Goal: Task Accomplishment & Management: Use online tool/utility

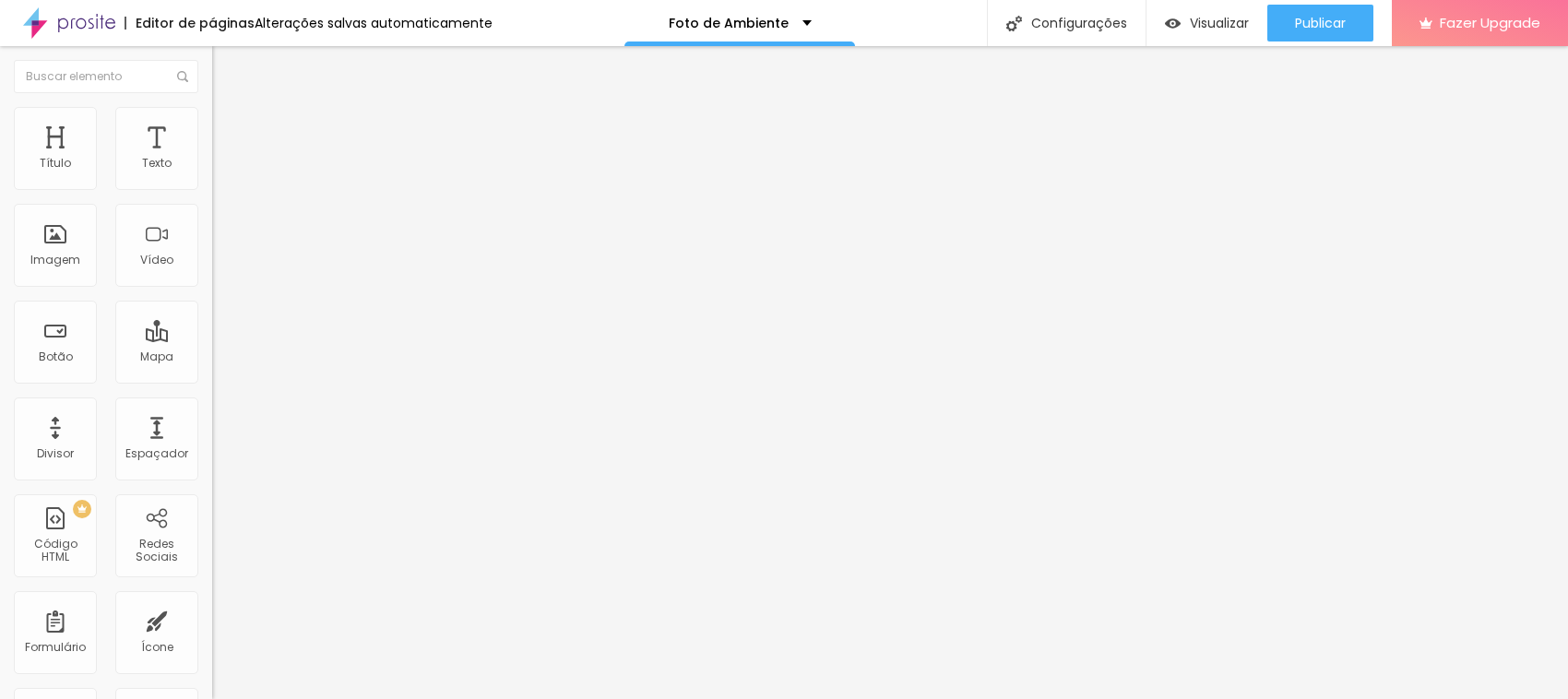
click at [212, 126] on li "Estilo" at bounding box center [317, 116] width 212 height 19
click at [212, 107] on li "Conteúdo" at bounding box center [317, 98] width 212 height 19
click at [228, 130] on span "Avançado" at bounding box center [259, 138] width 60 height 16
click at [228, 126] on span "Estilo" at bounding box center [242, 119] width 28 height 16
click at [220, 172] on icon "button" at bounding box center [224, 165] width 11 height 11
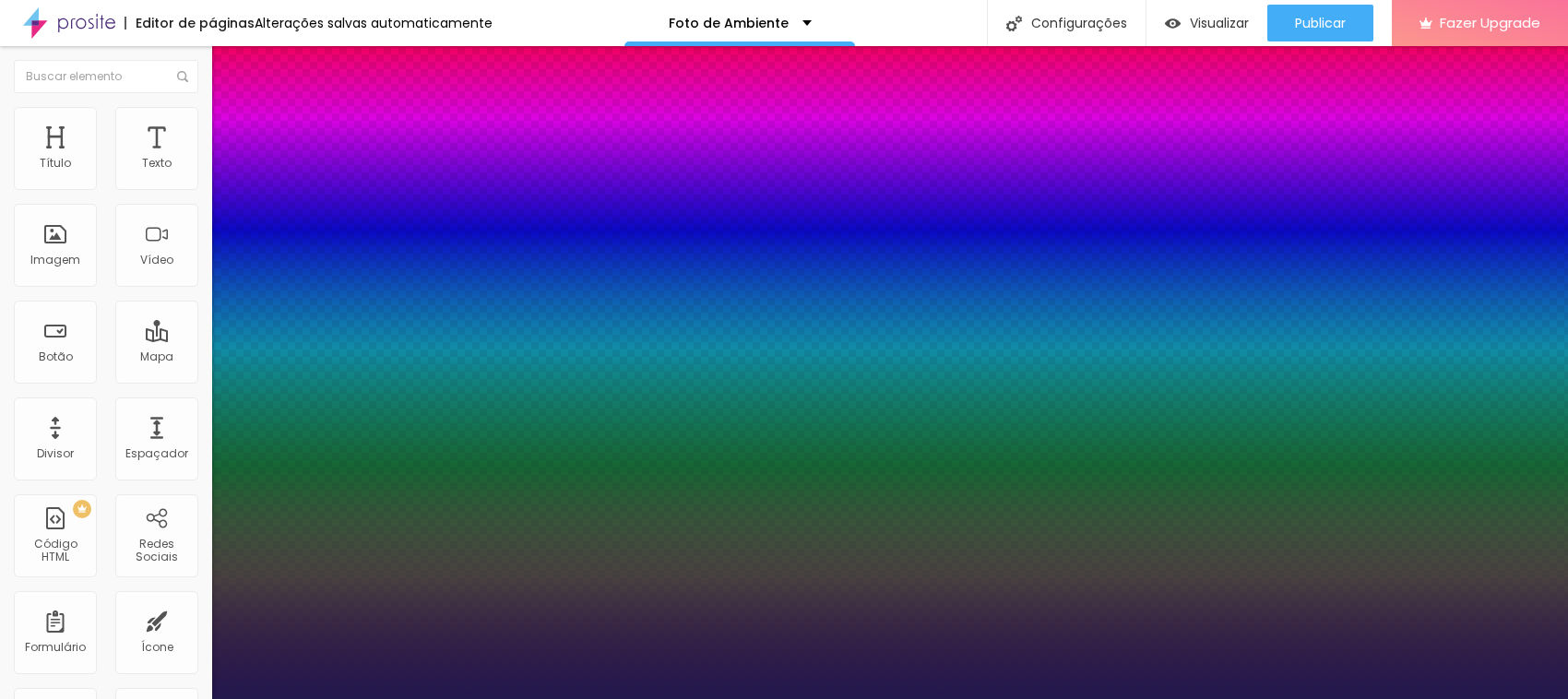
type input "1"
type input "17"
type input "1"
type input "23"
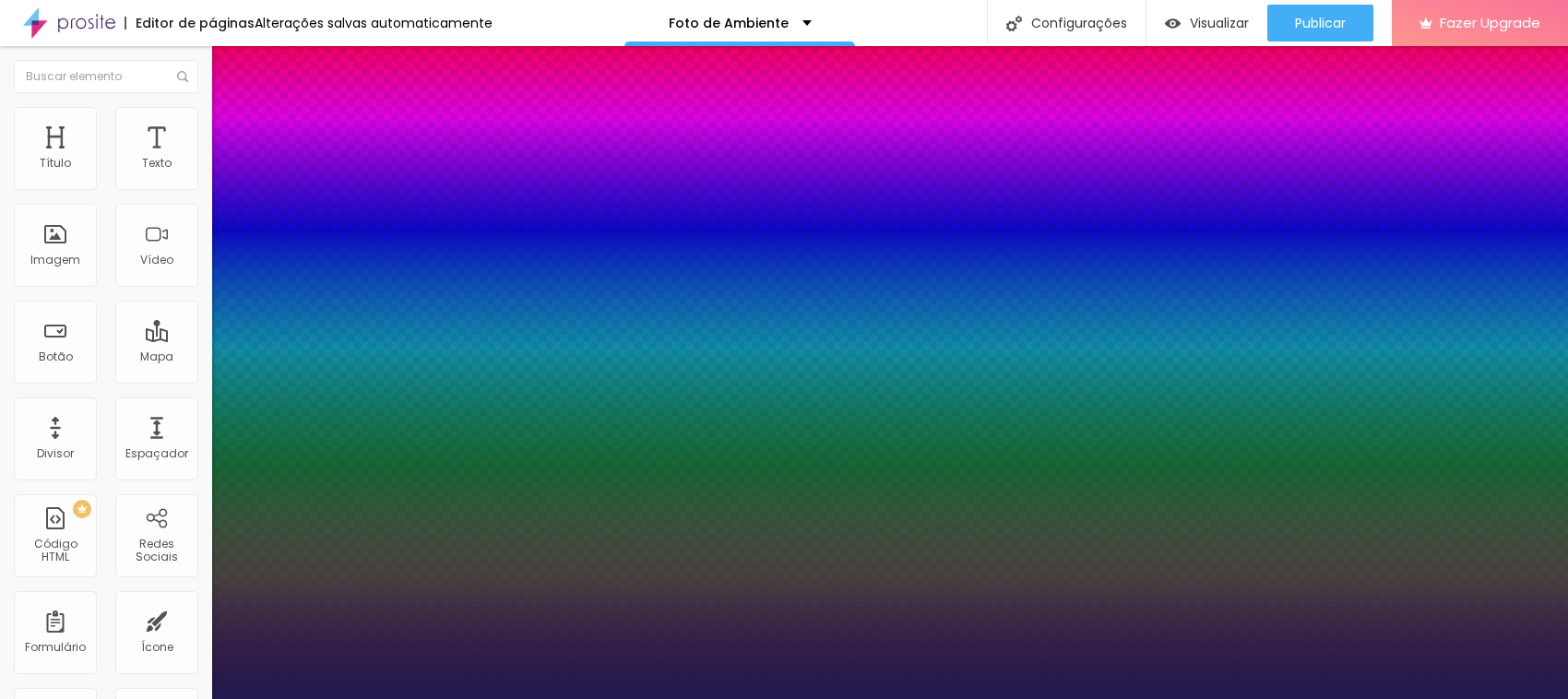
type input "23"
type input "1"
type input "25"
type input "1"
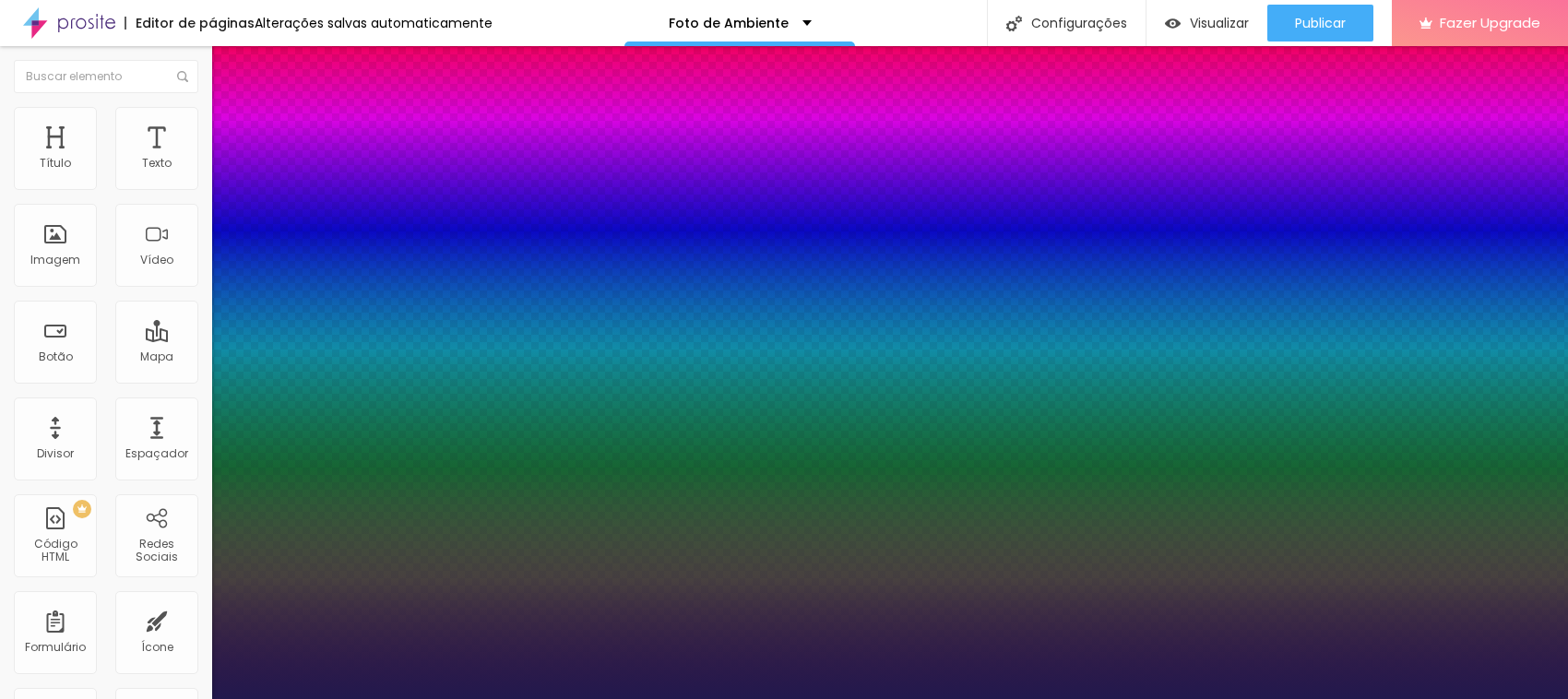
type input "29"
type input "1"
type input "30"
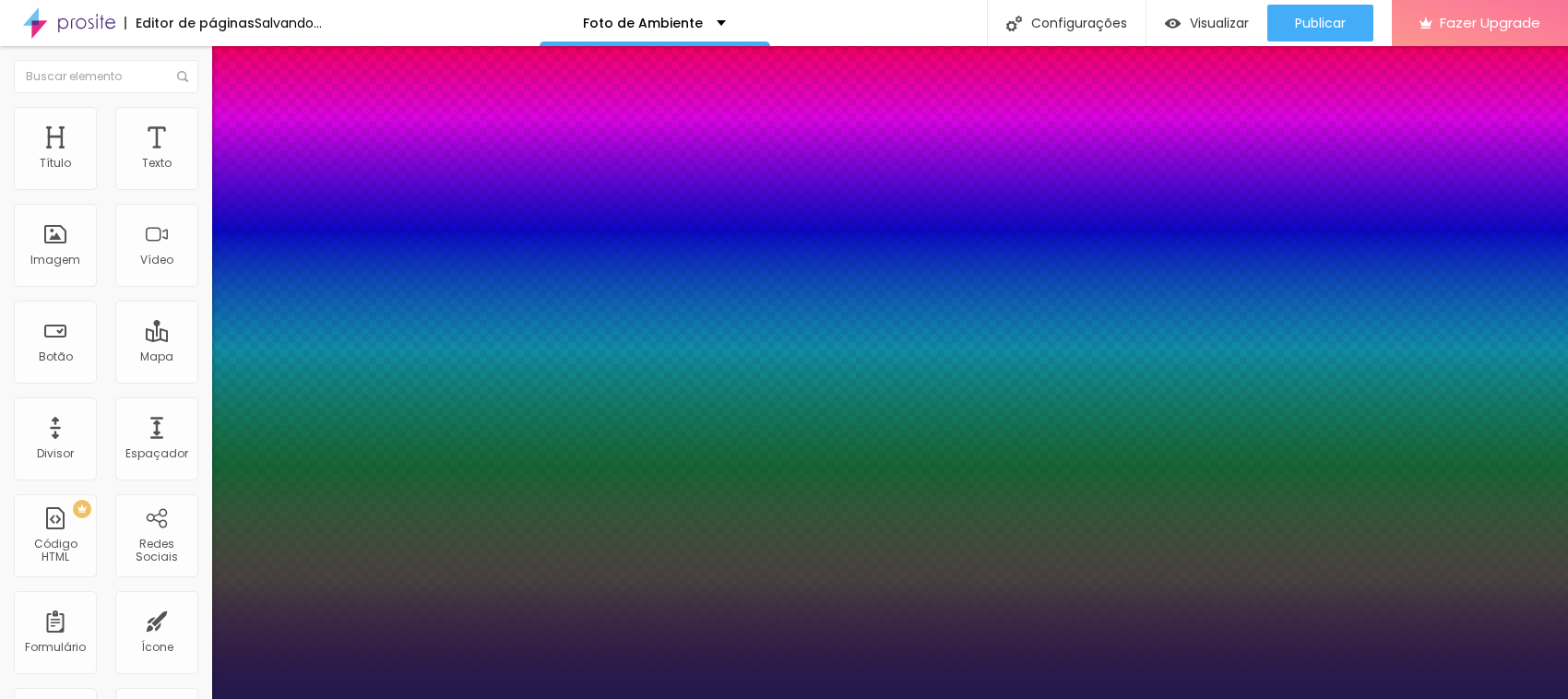
type input "1"
type input "31"
type input "1"
type input "35"
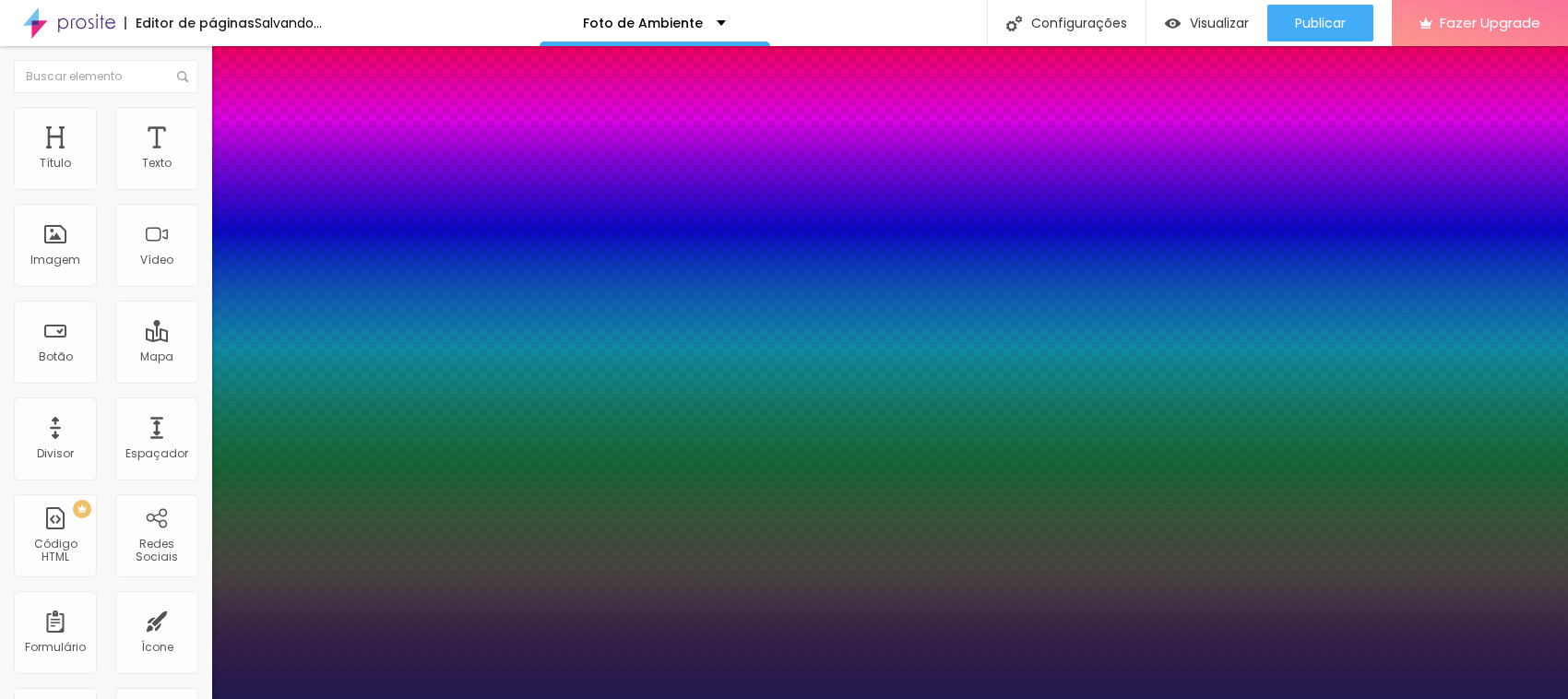
type input "35"
type input "1"
type input "36"
type input "1"
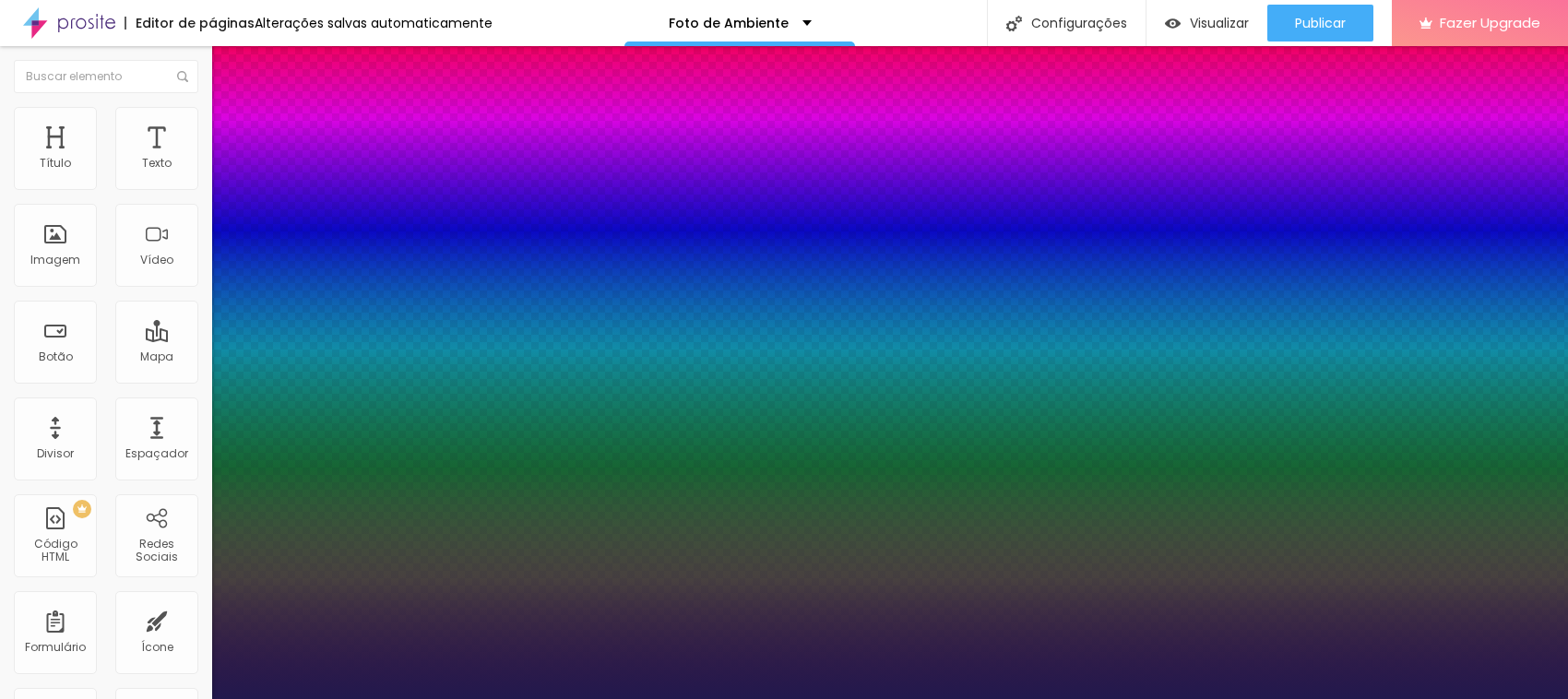
type input "42"
type input "1"
type input "51"
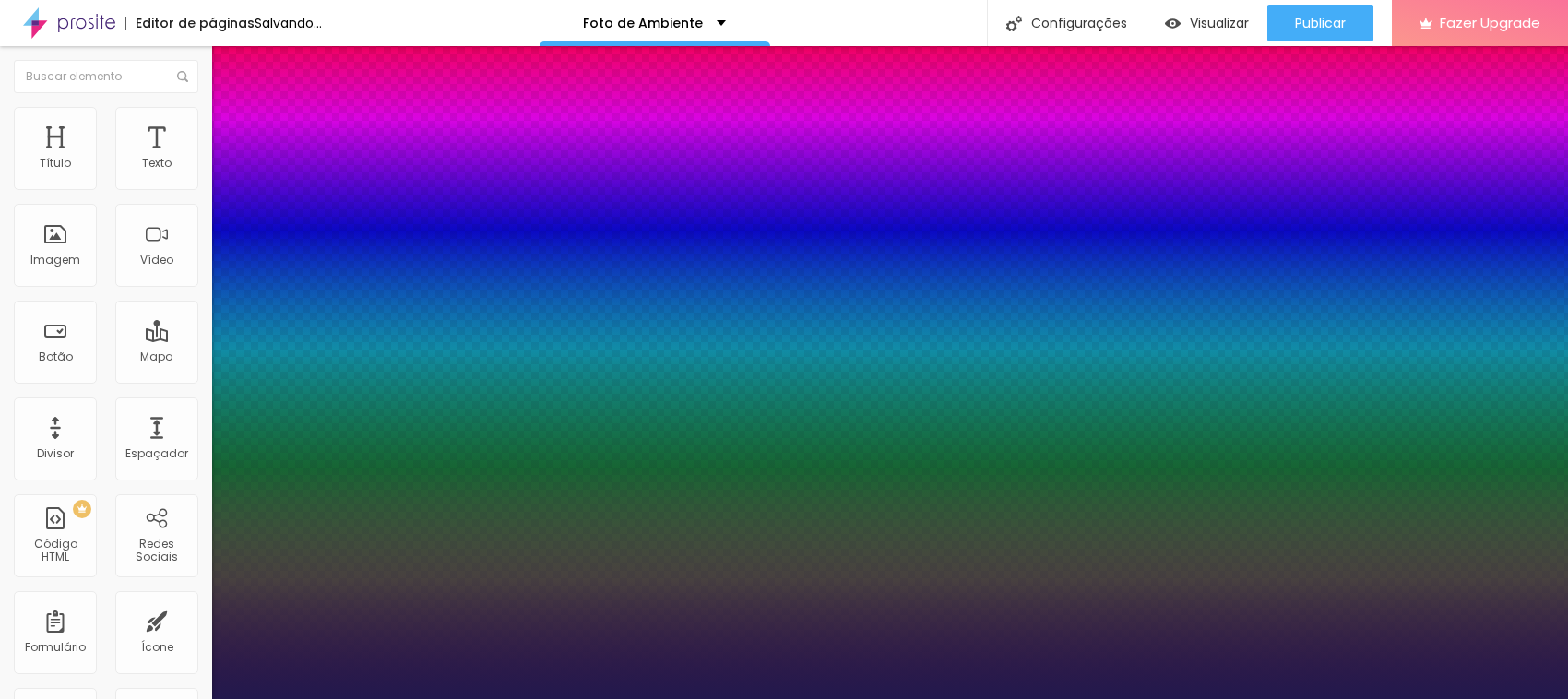
type input "1"
type input "58"
type input "1"
type input "49"
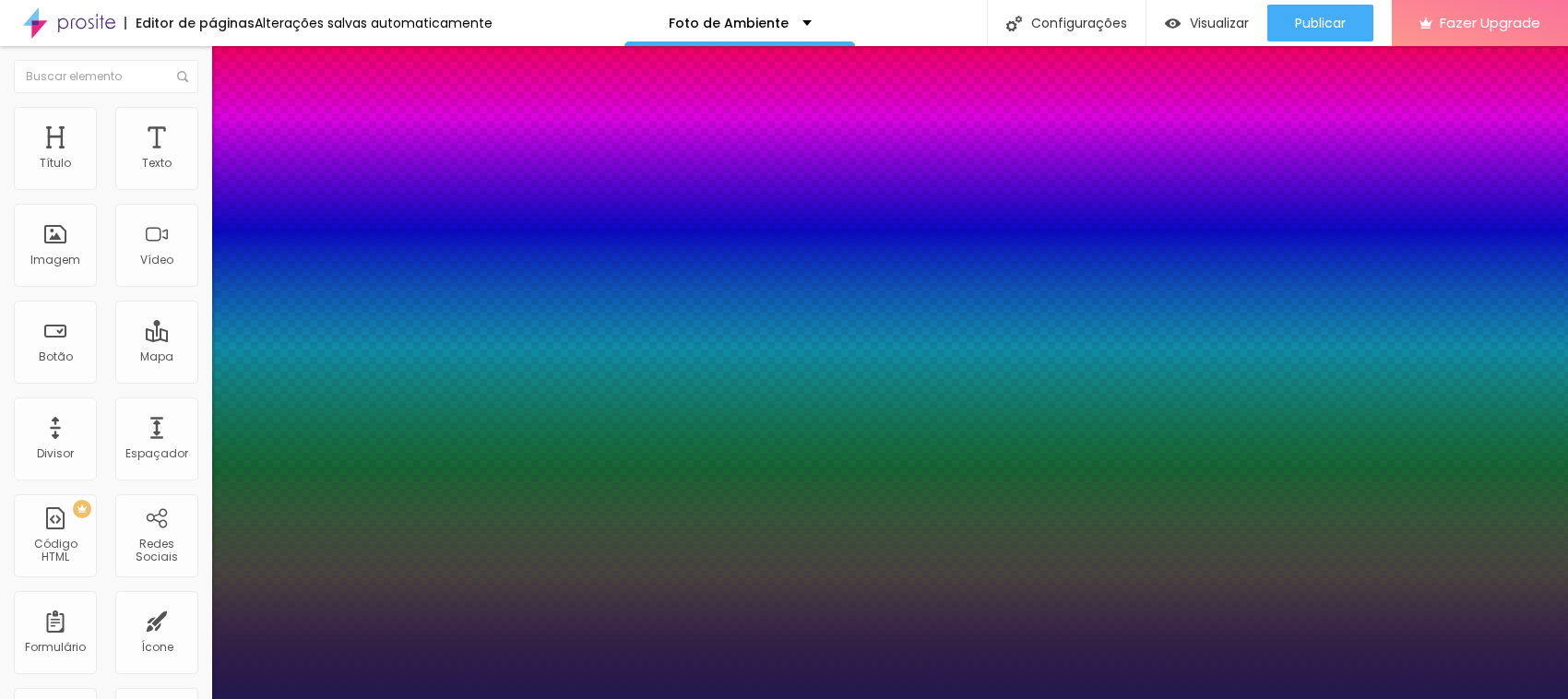
type input "49"
type input "1"
type input "48"
type input "1"
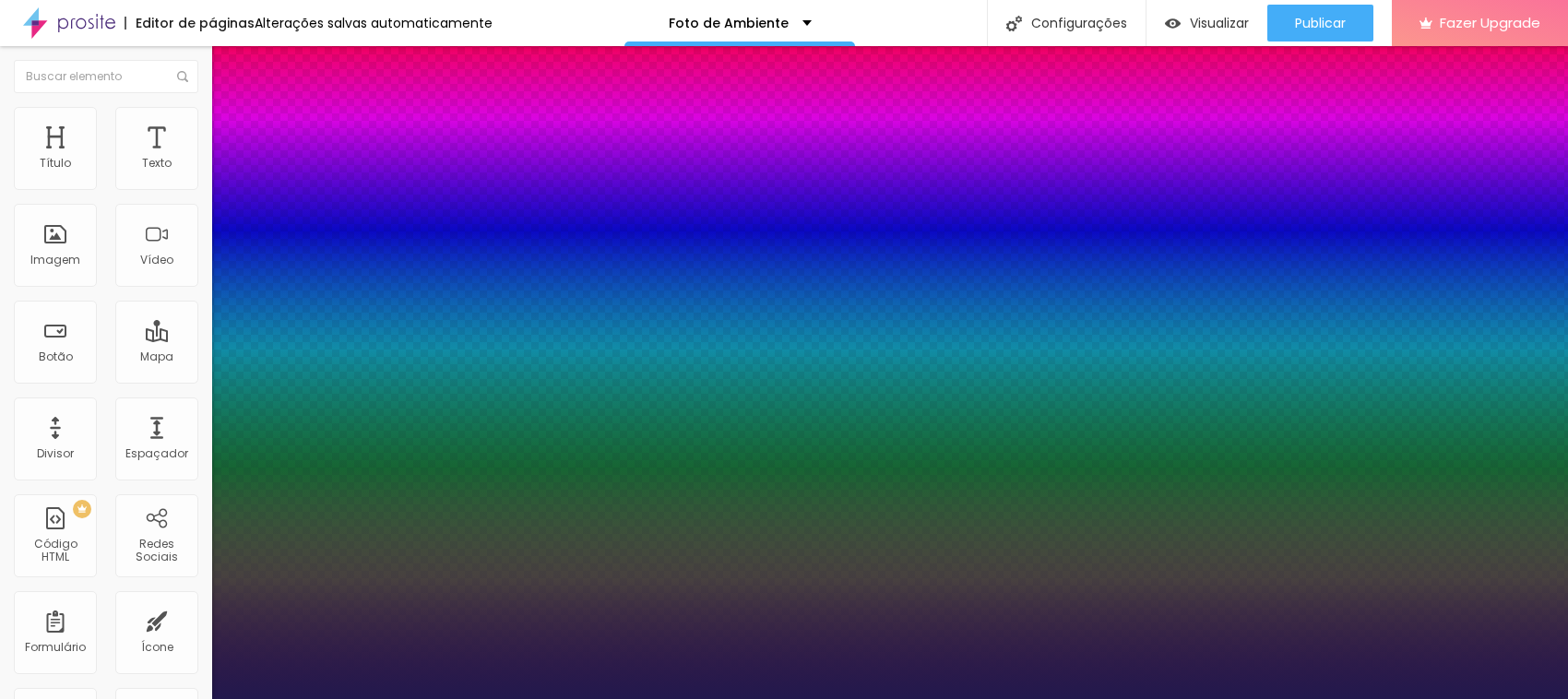
type input "47"
type input "1"
type input "46"
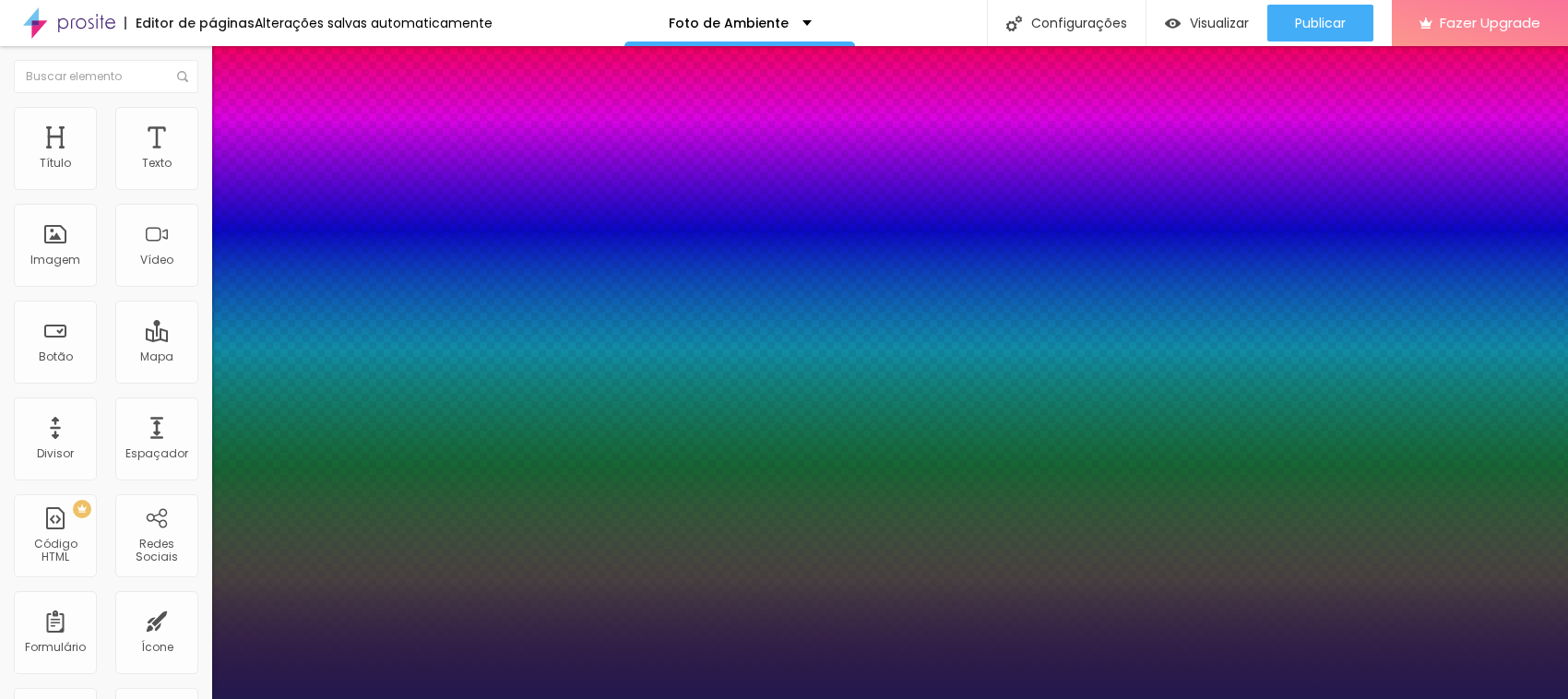
type input "1"
drag, startPoint x: 244, startPoint y: 310, endPoint x: 293, endPoint y: 311, distance: 49.0
type input "46"
type input "1"
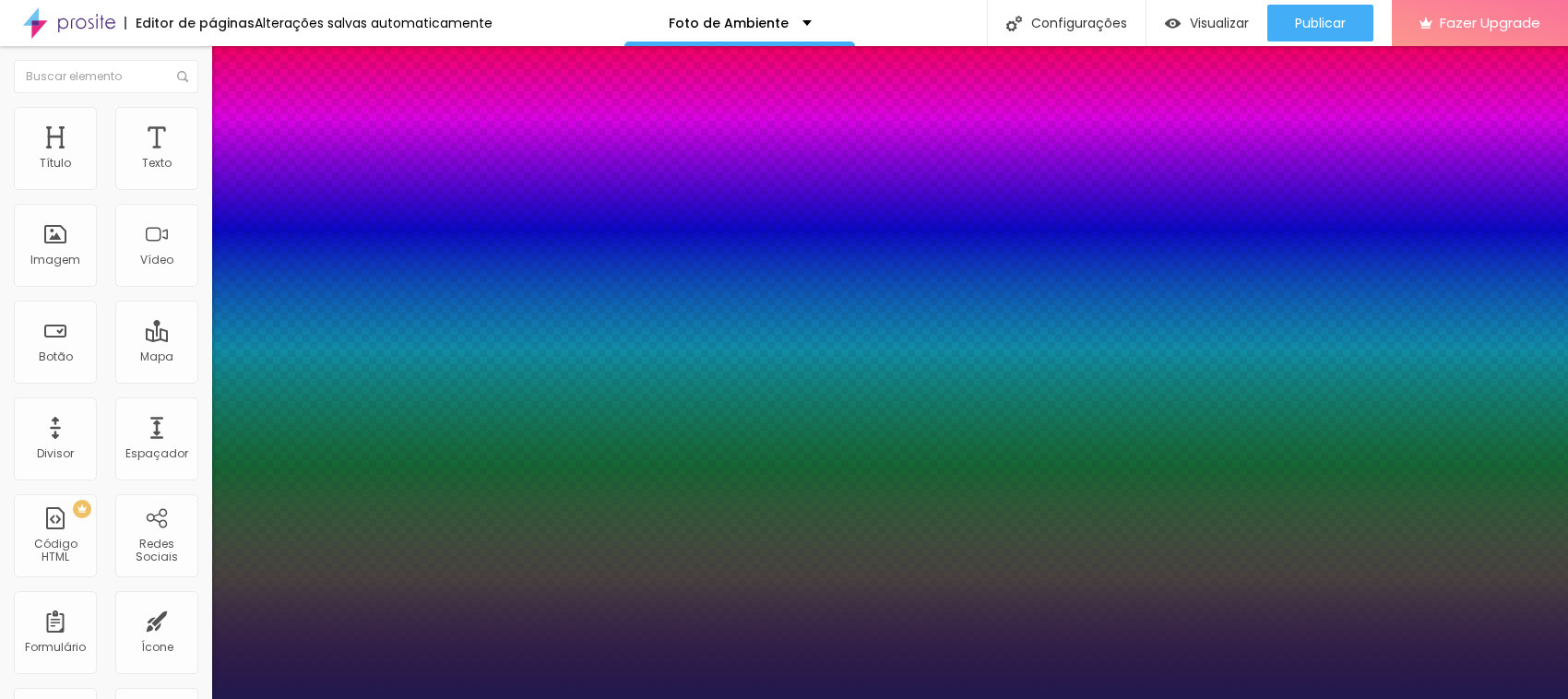
click at [84, 699] on div at bounding box center [784, 699] width 1568 height 0
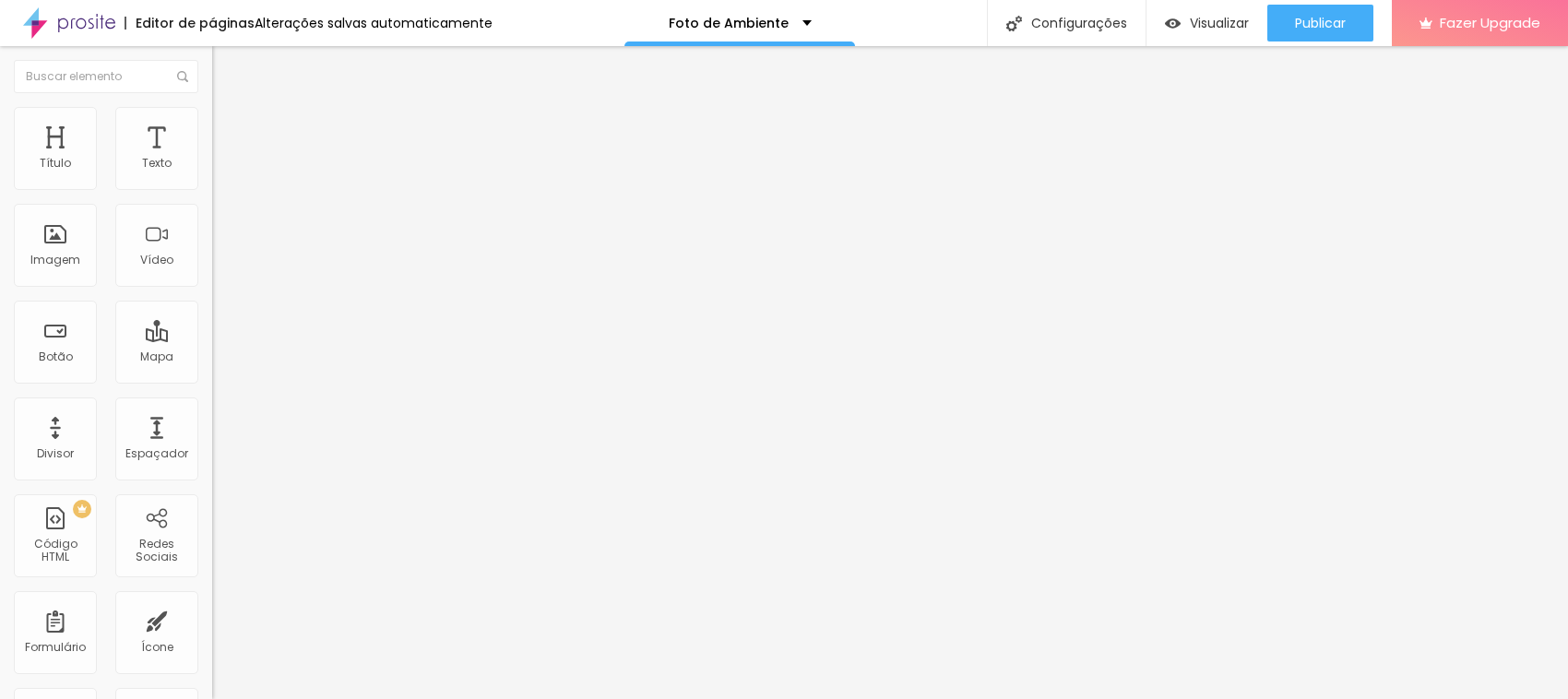
click at [212, 123] on li "Estilo" at bounding box center [317, 116] width 212 height 19
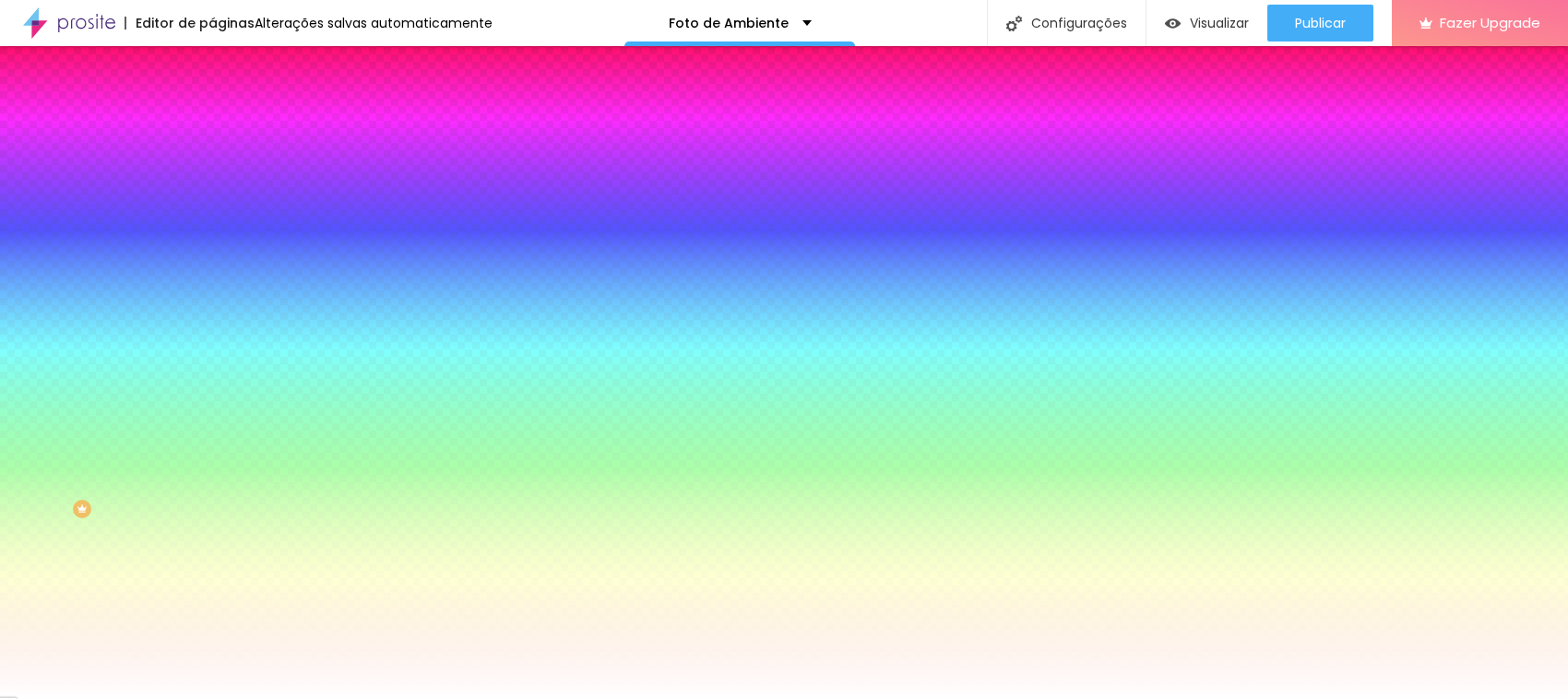
click at [212, 126] on img at bounding box center [220, 134] width 17 height 17
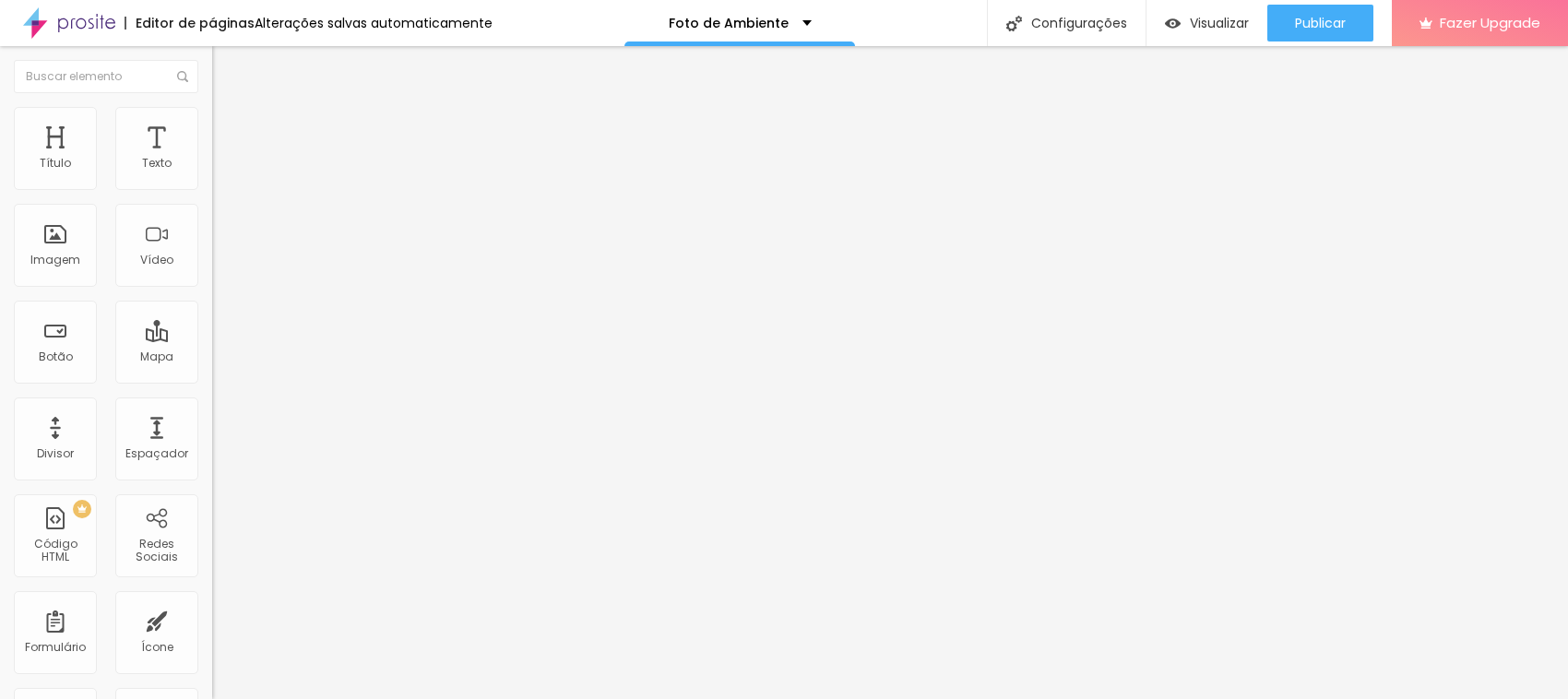
type input "15"
type input "10"
type input "5"
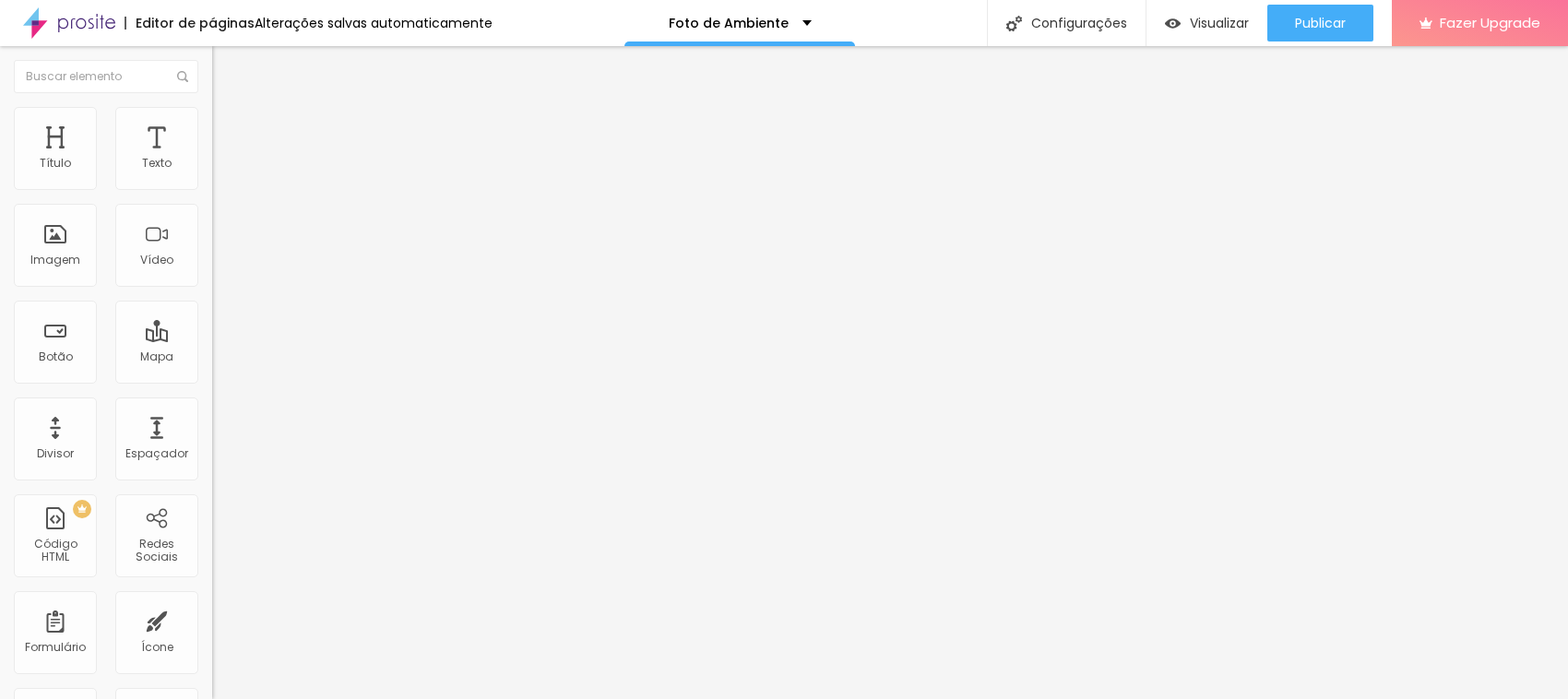
type input "5"
type input "0"
drag, startPoint x: 65, startPoint y: 182, endPoint x: 12, endPoint y: 174, distance: 53.6
type input "0"
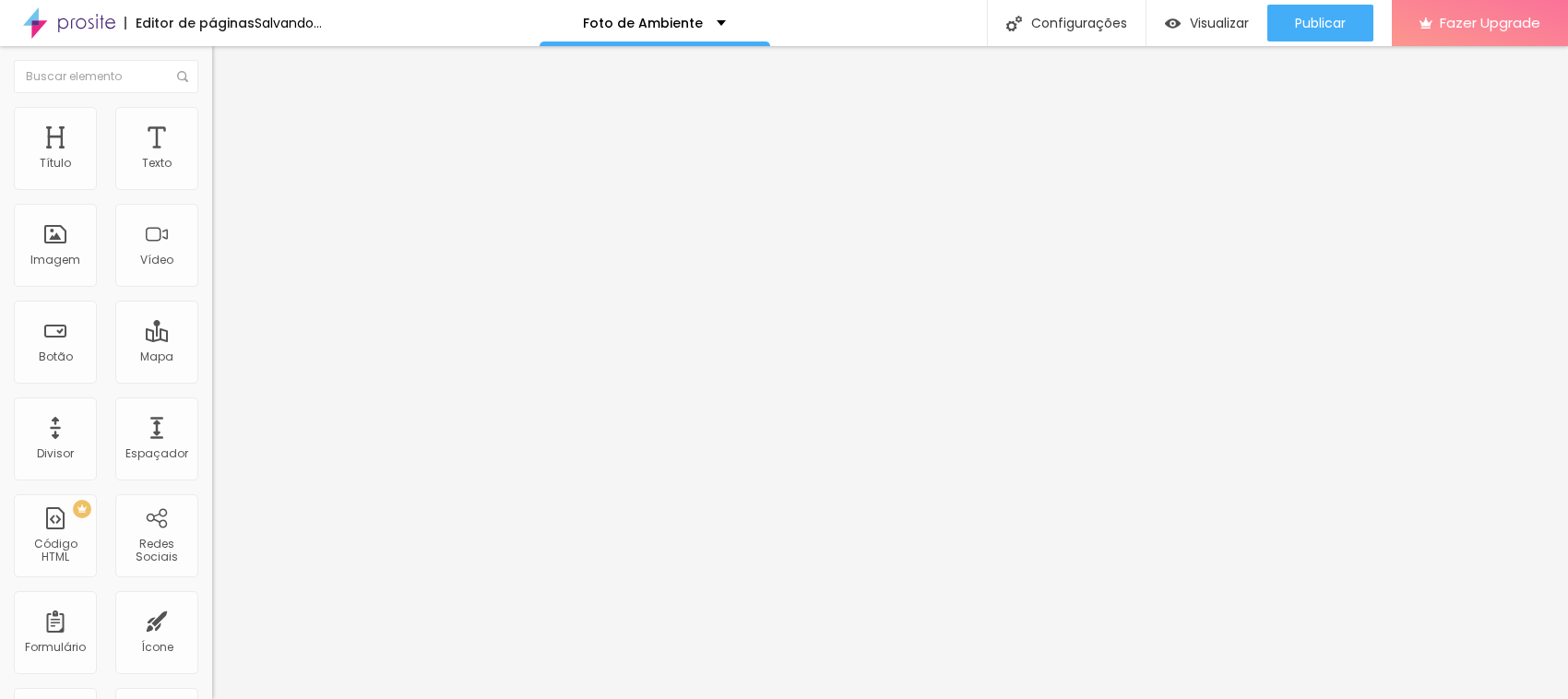
click at [212, 358] on input "range" at bounding box center [271, 365] width 119 height 15
click at [64, 254] on div "Imagem" at bounding box center [55, 260] width 50 height 13
click at [228, 127] on span "Estilo" at bounding box center [242, 119] width 28 height 16
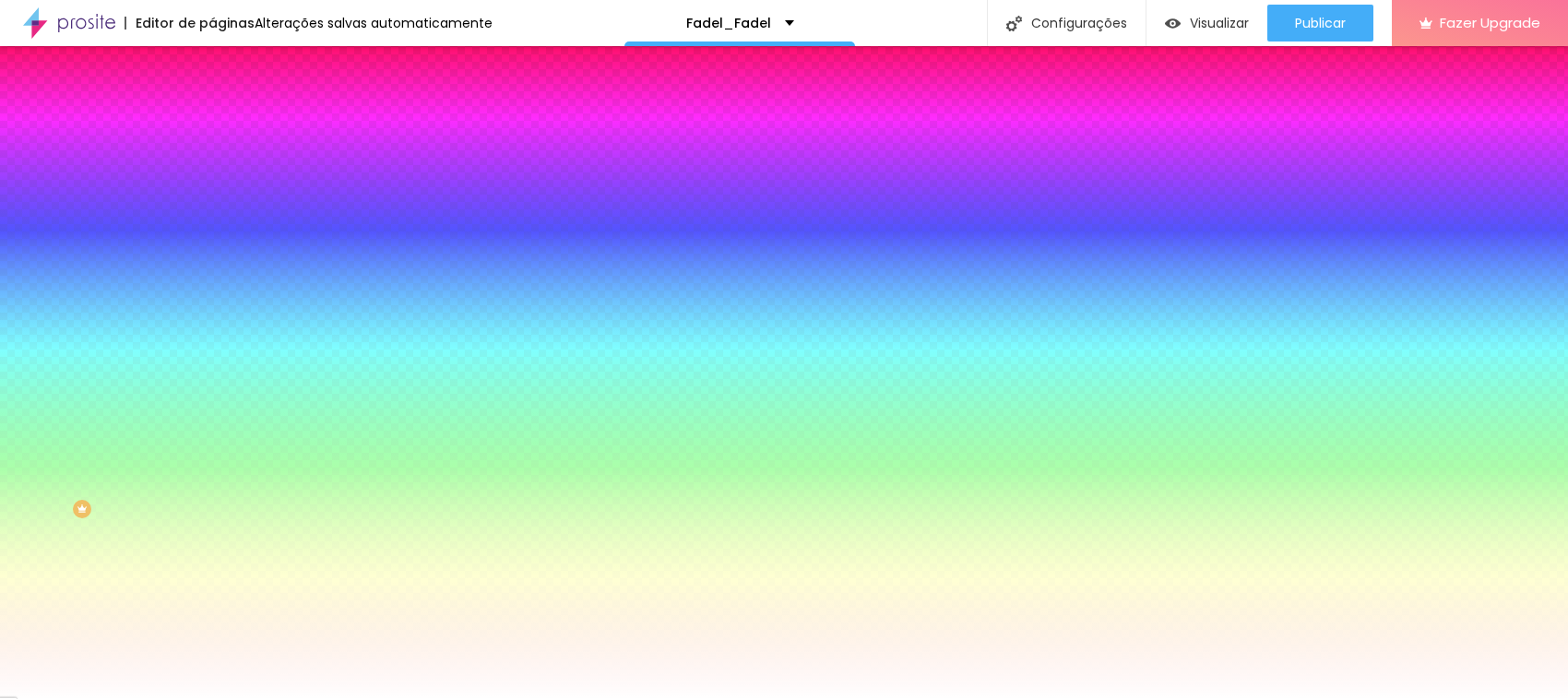
click at [228, 130] on span "Avançado" at bounding box center [259, 138] width 60 height 16
